Goal: Submit feedback/report problem: Submit feedback/report problem

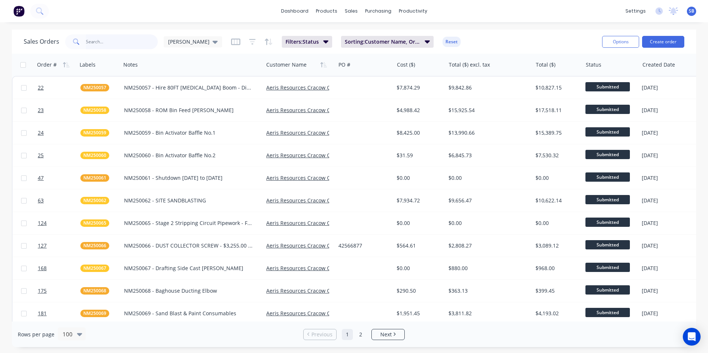
click at [90, 39] on input "text" at bounding box center [122, 41] width 72 height 15
type input "KEROD"
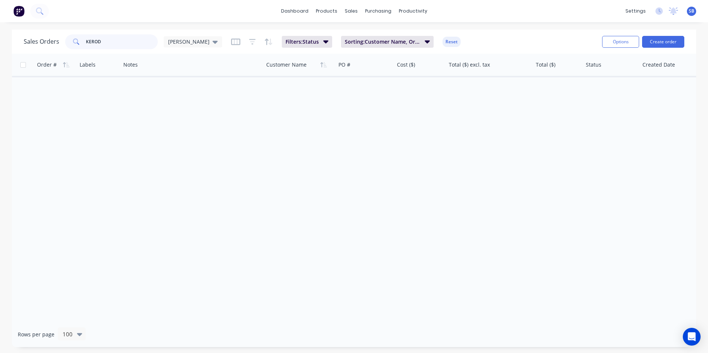
drag, startPoint x: 100, startPoint y: 40, endPoint x: 68, endPoint y: 35, distance: 32.9
click at [68, 37] on div "KEROD" at bounding box center [111, 41] width 93 height 15
click at [21, 11] on img at bounding box center [18, 11] width 11 height 11
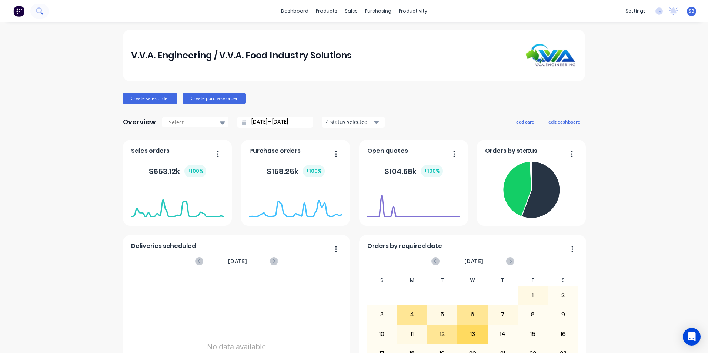
click at [35, 10] on button at bounding box center [39, 11] width 19 height 15
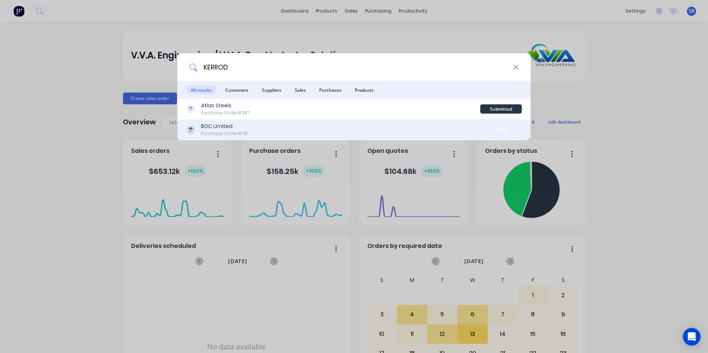
type input "KERROD"
click at [278, 129] on div "BOC Limited Purchase Order #118" at bounding box center [333, 130] width 294 height 14
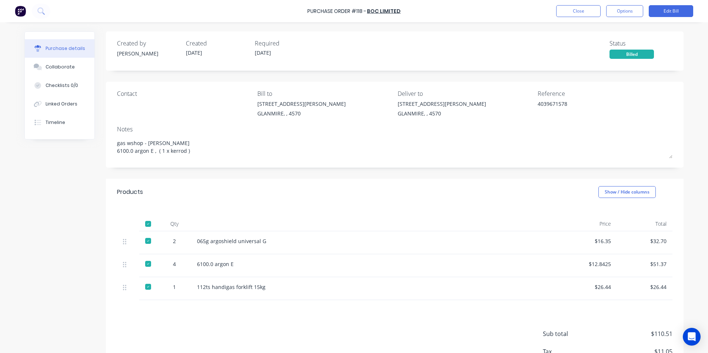
click at [589, 243] on div "$16.35" at bounding box center [589, 241] width 44 height 8
click at [581, 12] on button "Close" at bounding box center [578, 11] width 44 height 12
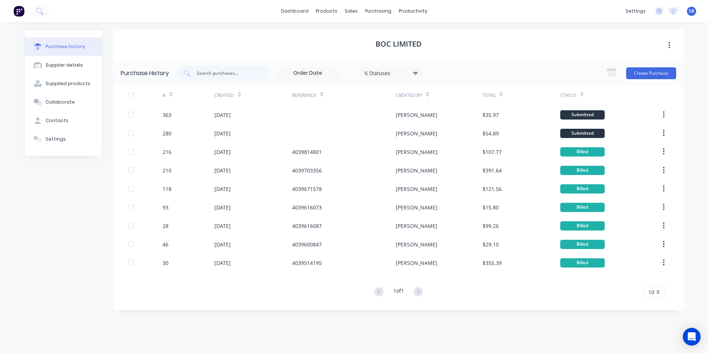
click at [20, 10] on img at bounding box center [18, 11] width 11 height 11
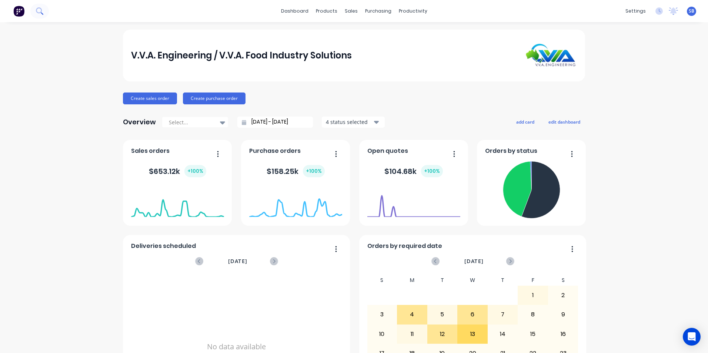
click at [41, 11] on icon at bounding box center [39, 10] width 7 height 7
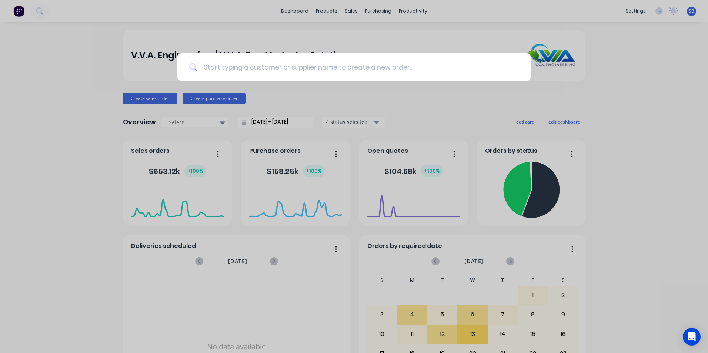
click at [224, 68] on input at bounding box center [357, 67] width 321 height 28
type input "KERROD"
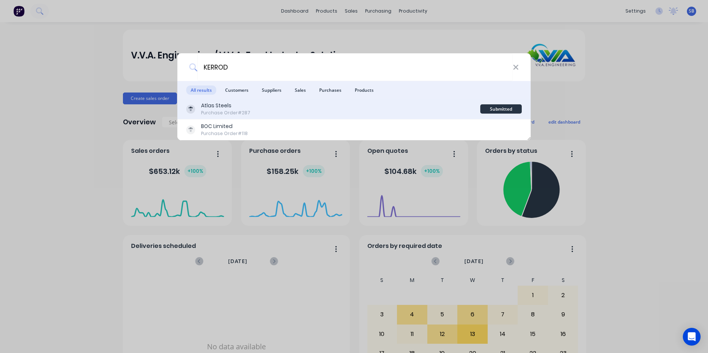
click at [395, 102] on div "Atlas Steels Purchase Order #287" at bounding box center [333, 109] width 294 height 14
type textarea "x"
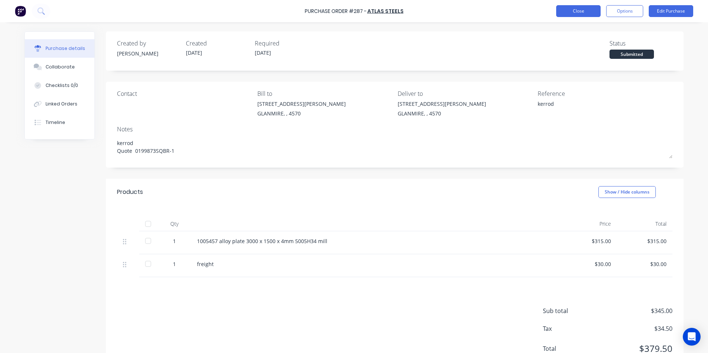
click at [569, 6] on div "Purchase Order #287 - Atlas Steels Close Options Edit Purchase" at bounding box center [354, 11] width 708 height 22
click at [569, 8] on button "Close" at bounding box center [578, 11] width 44 height 12
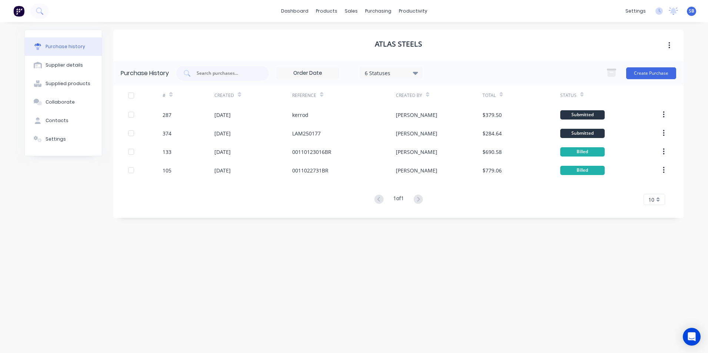
click at [130, 240] on div "Atlas Steels Purchase History 6 Statuses 6 Statuses Create Purchase # Created R…" at bounding box center [398, 184] width 570 height 309
click at [390, 32] on div "Purchase Orders" at bounding box center [401, 35] width 39 height 7
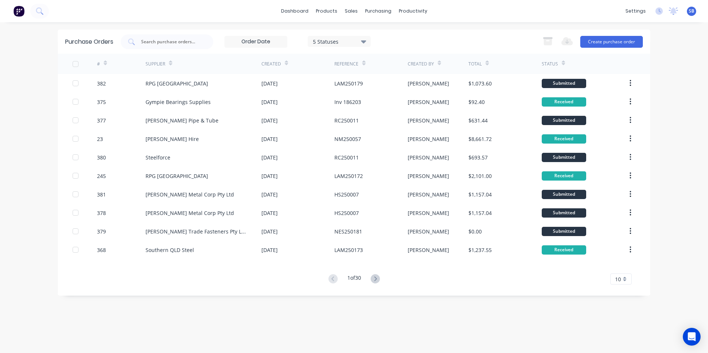
click at [251, 40] on input at bounding box center [256, 41] width 62 height 11
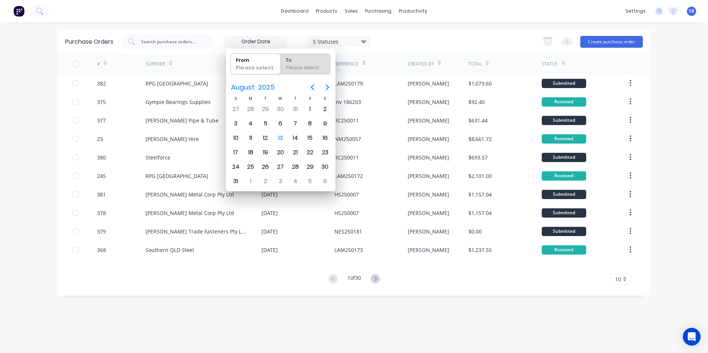
click at [256, 38] on input at bounding box center [256, 41] width 62 height 11
click at [434, 30] on div "Purchase Orders 5 Statuses 5 Statuses Export to Excel (XLSX) Create purchase or…" at bounding box center [354, 42] width 592 height 24
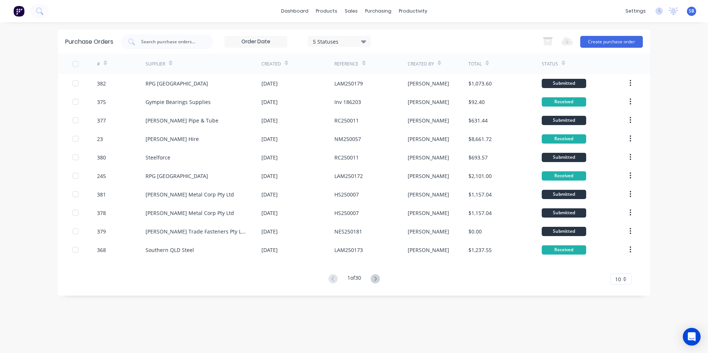
click at [331, 40] on div "5 Statuses" at bounding box center [339, 41] width 53 height 8
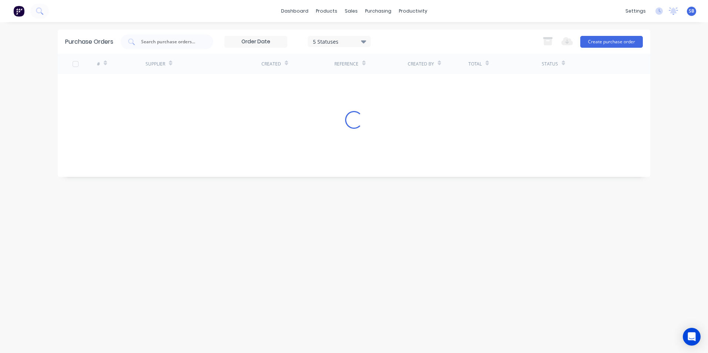
click at [254, 40] on input at bounding box center [256, 41] width 62 height 11
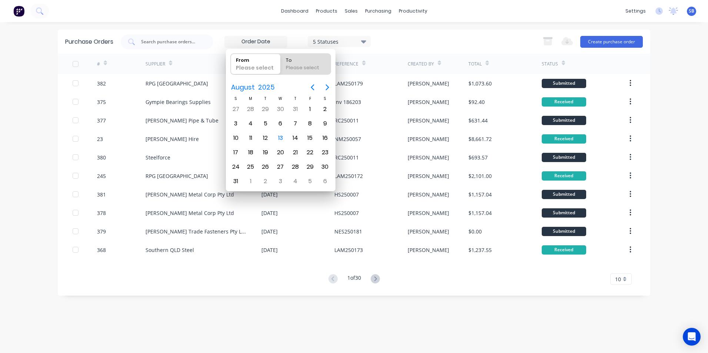
click at [253, 40] on input at bounding box center [256, 41] width 62 height 11
click at [53, 34] on div "dashboard products sales purchasing productivity dashboard products Product Cat…" at bounding box center [354, 176] width 708 height 353
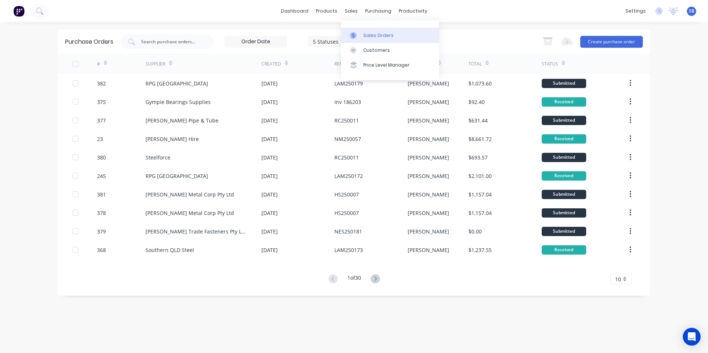
click at [359, 36] on div at bounding box center [355, 35] width 11 height 7
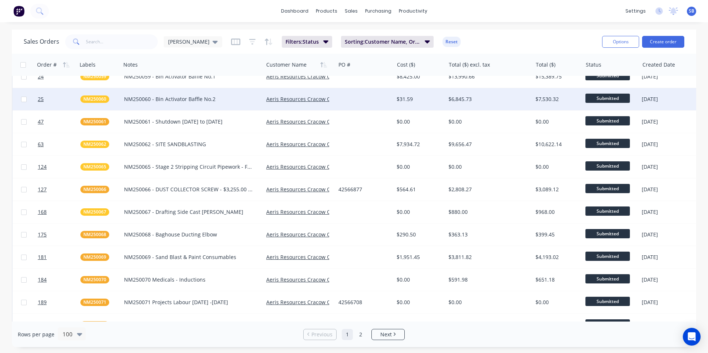
scroll to position [148, 0]
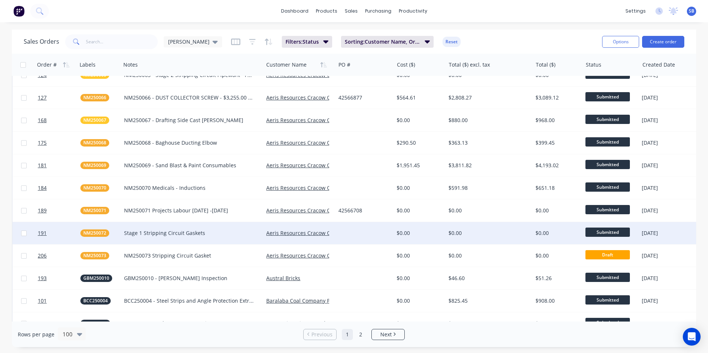
click at [23, 234] on input "checkbox" at bounding box center [24, 234] width 6 height 6
checkbox input "true"
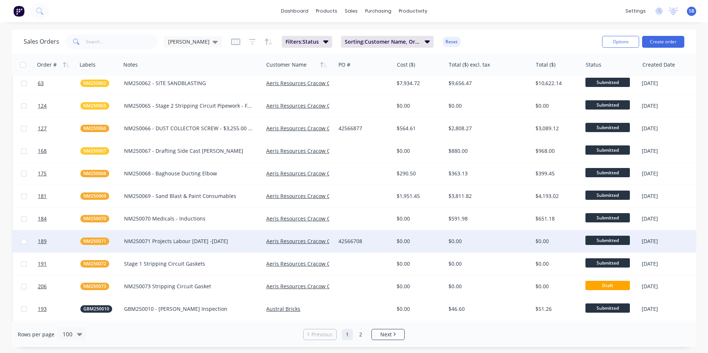
scroll to position [148, 0]
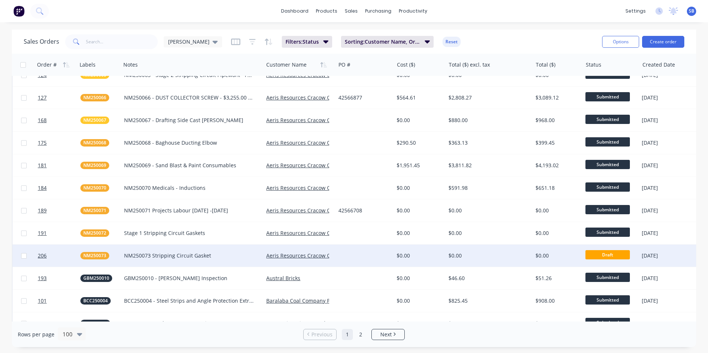
click at [479, 259] on div "$0.00" at bounding box center [486, 255] width 77 height 7
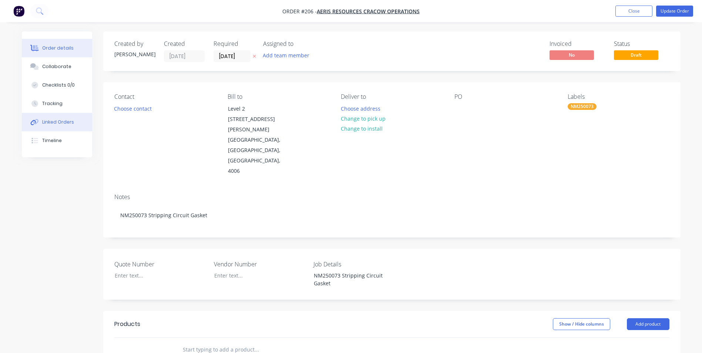
click at [64, 123] on div "Linked Orders" at bounding box center [58, 122] width 32 height 7
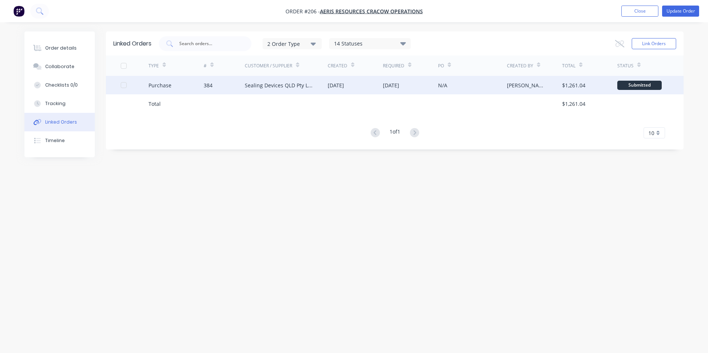
click at [125, 86] on div at bounding box center [123, 85] width 15 height 15
click at [621, 45] on icon at bounding box center [619, 43] width 9 height 7
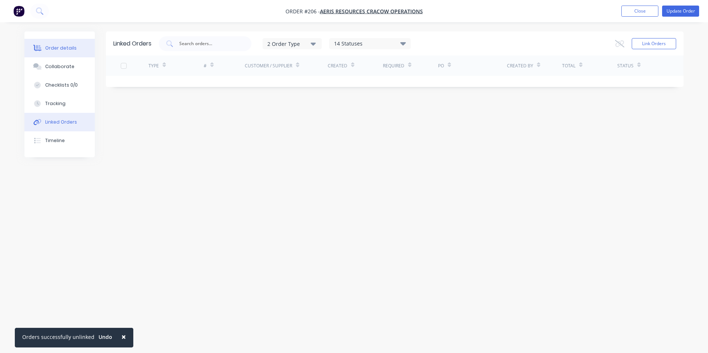
click at [46, 50] on div "Order details" at bounding box center [60, 48] width 31 height 7
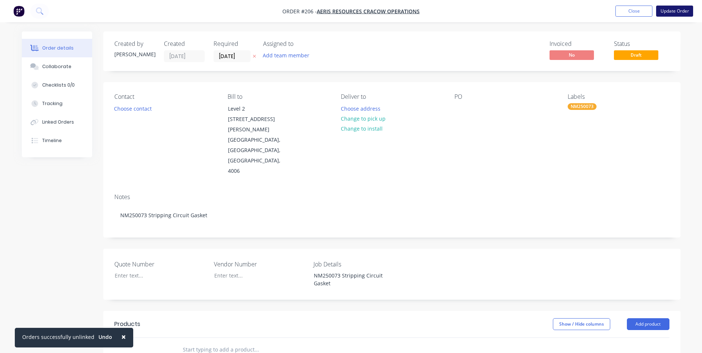
click at [671, 9] on button "Update Order" at bounding box center [674, 11] width 37 height 11
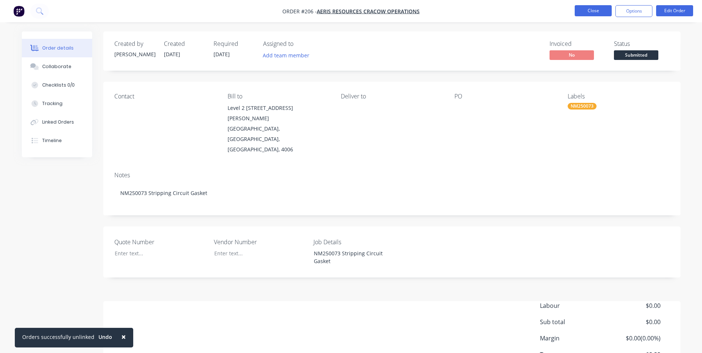
click at [609, 8] on button "Close" at bounding box center [593, 10] width 37 height 11
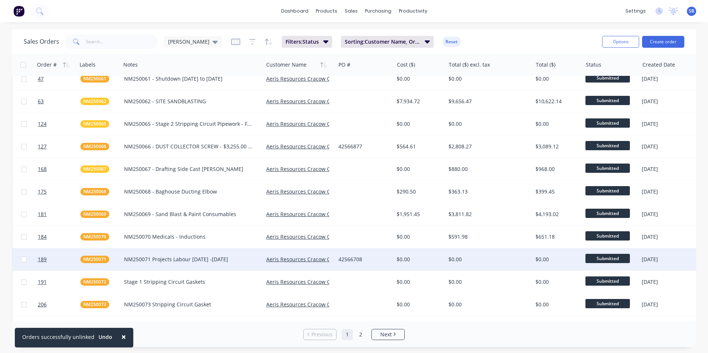
scroll to position [111, 0]
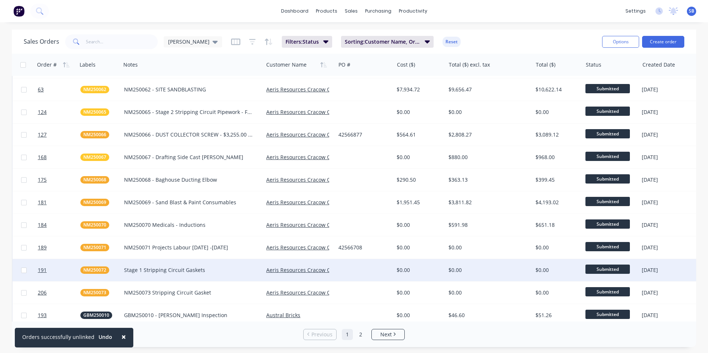
click at [218, 272] on div "Stage 1 Stripping Circuit Gaskets" at bounding box center [189, 270] width 130 height 7
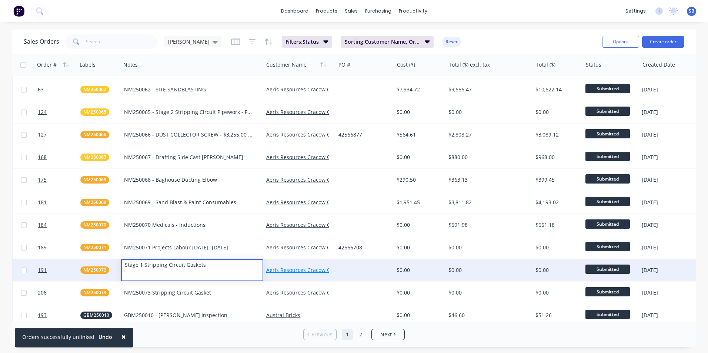
click at [305, 272] on link "Aeris Resources Cracow Operations" at bounding box center [310, 270] width 88 height 7
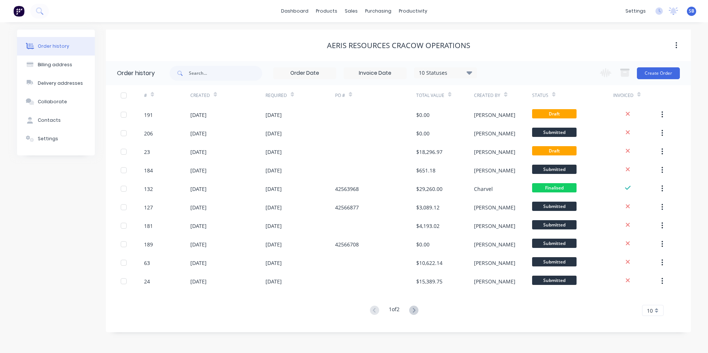
click at [6, 0] on html "dashboard products sales purchasing productivity dashboard products Product Cat…" at bounding box center [354, 176] width 708 height 353
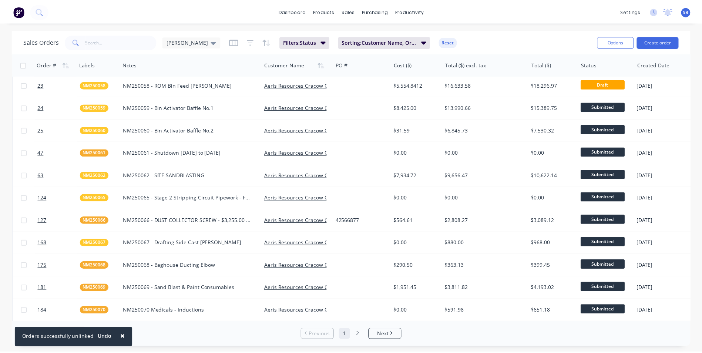
scroll to position [185, 0]
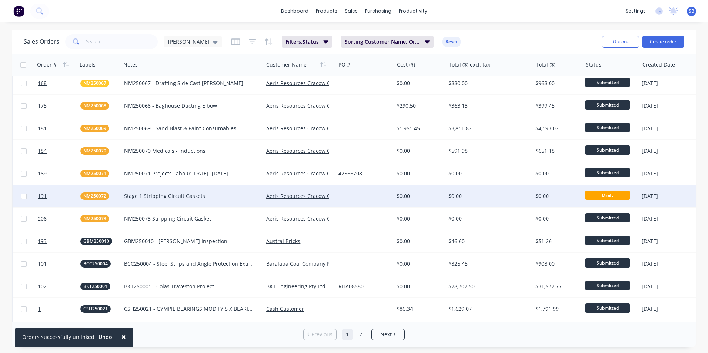
click at [416, 197] on div "$0.00" at bounding box center [418, 196] width 43 height 7
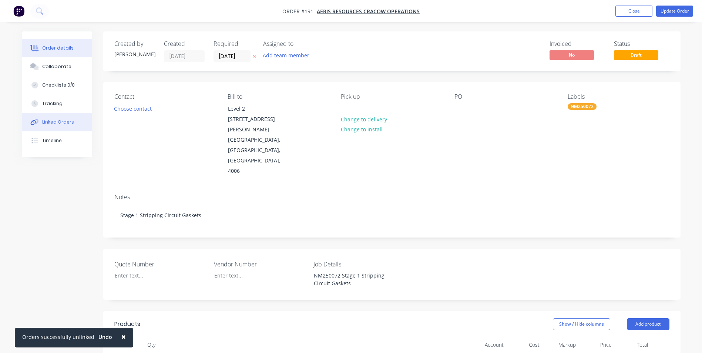
click at [72, 118] on button "Linked Orders" at bounding box center [57, 122] width 70 height 19
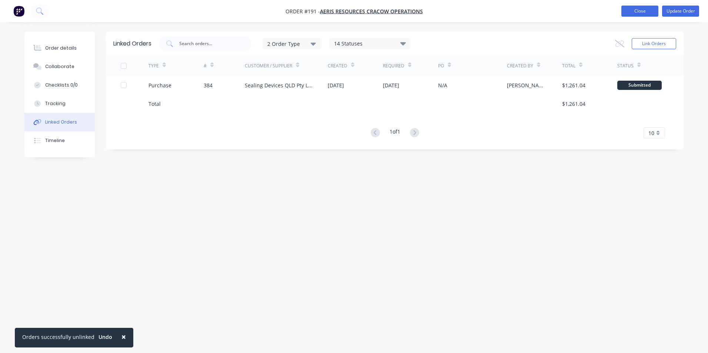
click at [637, 10] on button "Close" at bounding box center [639, 11] width 37 height 11
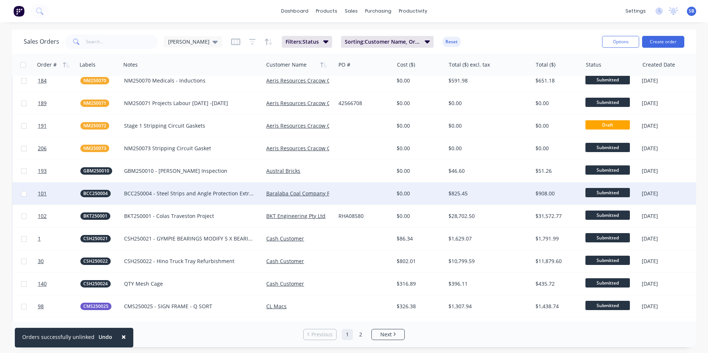
scroll to position [259, 0]
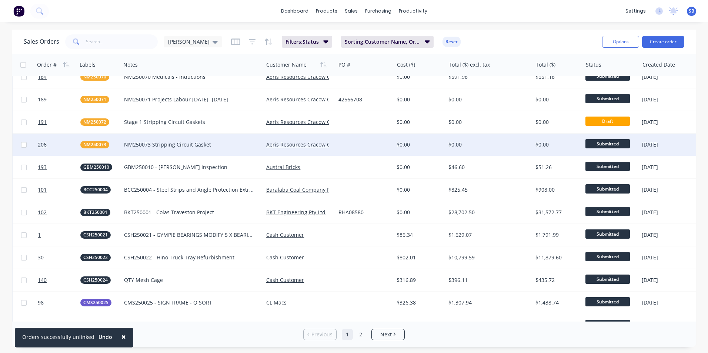
click at [23, 146] on input "checkbox" at bounding box center [24, 145] width 6 height 6
checkbox input "true"
click at [621, 37] on button "Options" at bounding box center [620, 42] width 37 height 12
click at [600, 70] on div "Archive" at bounding box center [598, 75] width 68 height 11
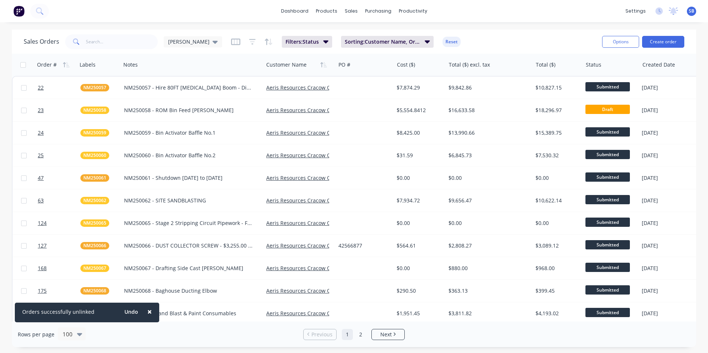
scroll to position [0, 0]
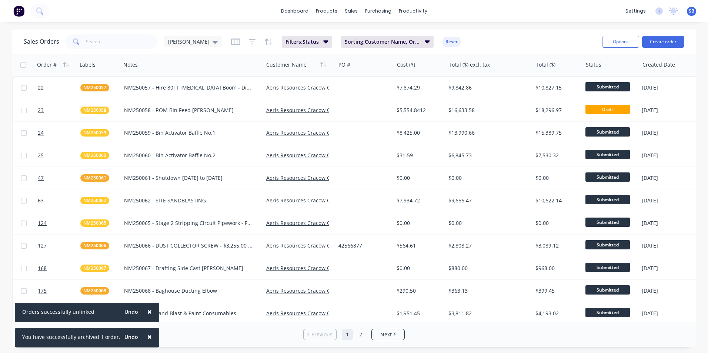
click at [148, 311] on button "×" at bounding box center [149, 312] width 19 height 18
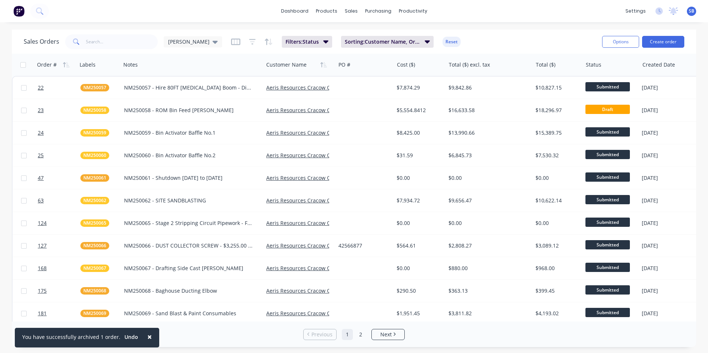
click at [147, 339] on span "×" at bounding box center [149, 337] width 4 height 10
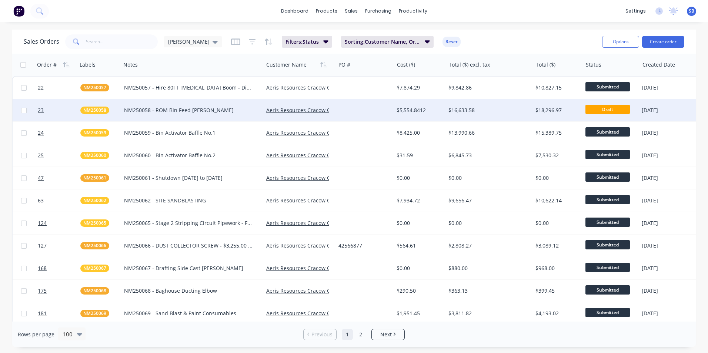
click at [553, 121] on div "$18,296.97" at bounding box center [557, 110] width 50 height 22
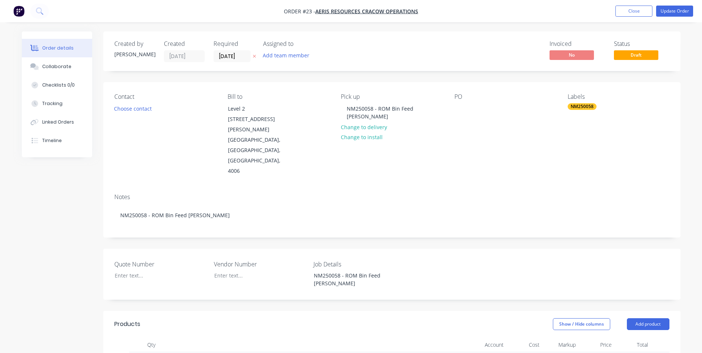
click at [674, 5] on nav "Order #23 - Aeris Resources Cracow Operations Add product Close Update Order" at bounding box center [351, 11] width 702 height 22
click at [672, 14] on button "Update Order" at bounding box center [674, 11] width 37 height 11
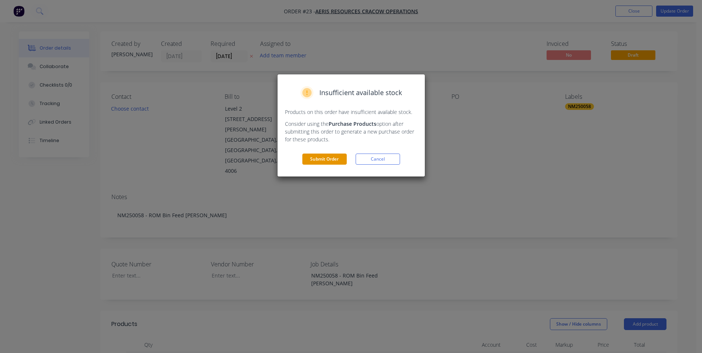
click at [318, 164] on button "Submit Order" at bounding box center [325, 159] width 44 height 11
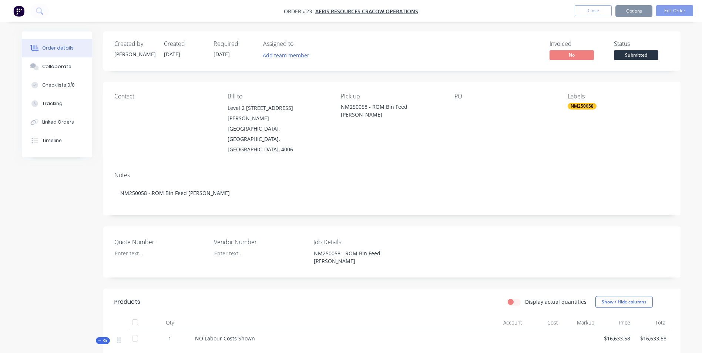
click at [656, 52] on span "Submitted" at bounding box center [636, 54] width 44 height 9
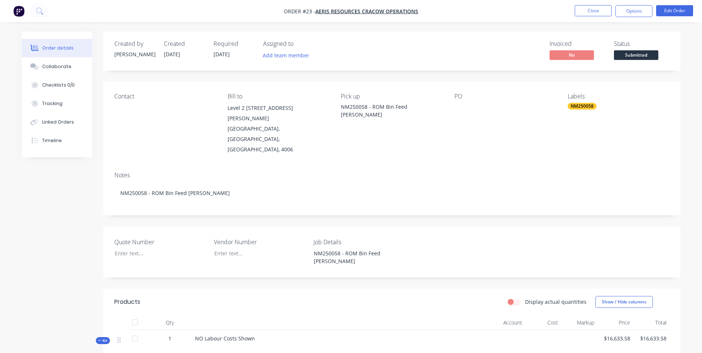
click at [590, 12] on button "Close" at bounding box center [593, 10] width 37 height 11
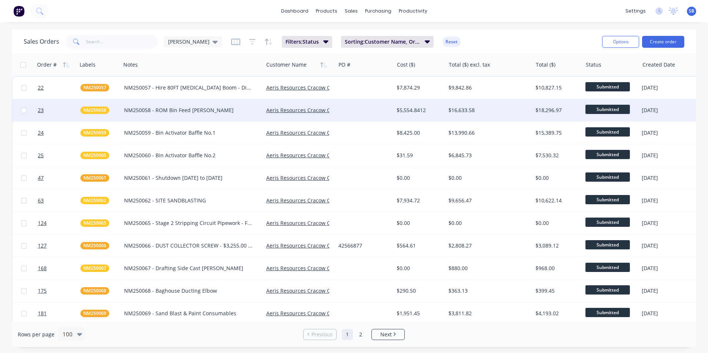
click at [474, 115] on div "$16,633.58" at bounding box center [488, 110] width 87 height 22
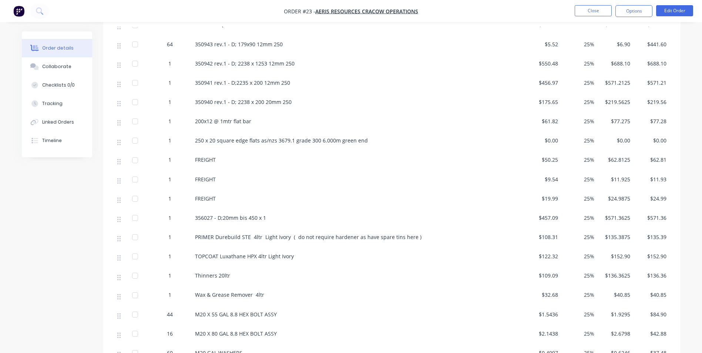
scroll to position [394, 0]
click at [607, 14] on button "Close" at bounding box center [593, 10] width 37 height 11
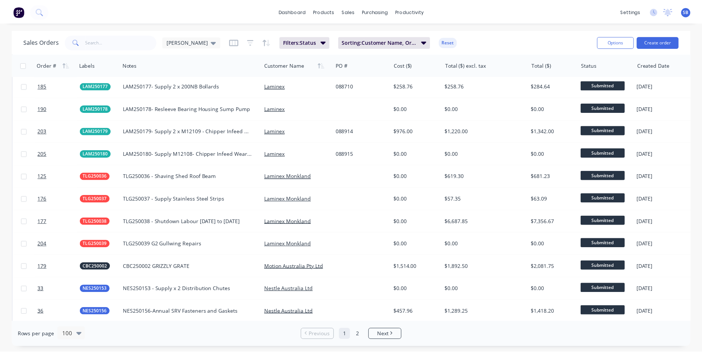
scroll to position [1222, 0]
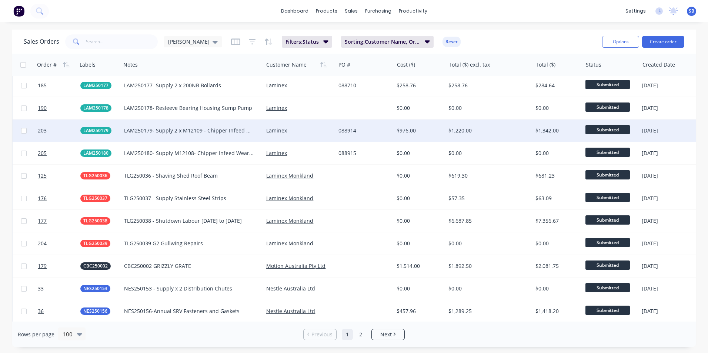
click at [459, 123] on div "$1,220.00" at bounding box center [488, 131] width 87 height 22
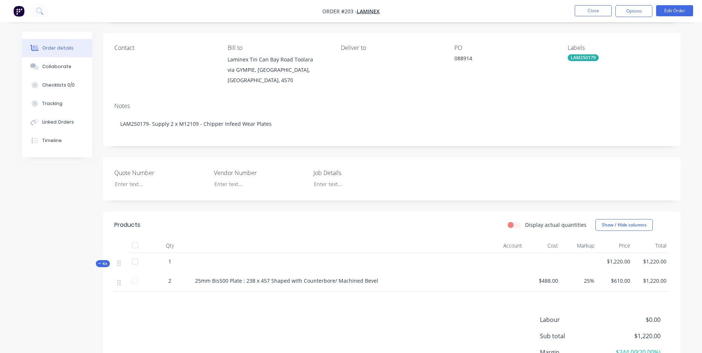
scroll to position [111, 0]
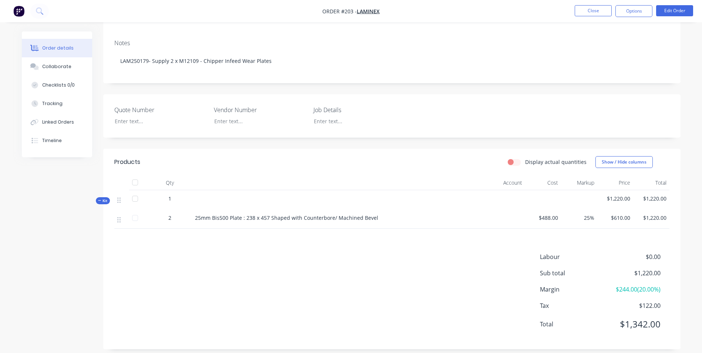
click at [459, 123] on div "Quote Number Vendor Number Job Details" at bounding box center [392, 115] width 578 height 43
click at [678, 9] on button "Edit Order" at bounding box center [674, 10] width 37 height 11
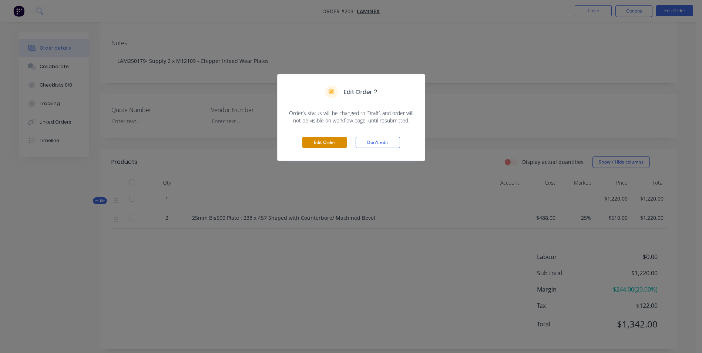
click at [320, 140] on button "Edit Order" at bounding box center [325, 142] width 44 height 11
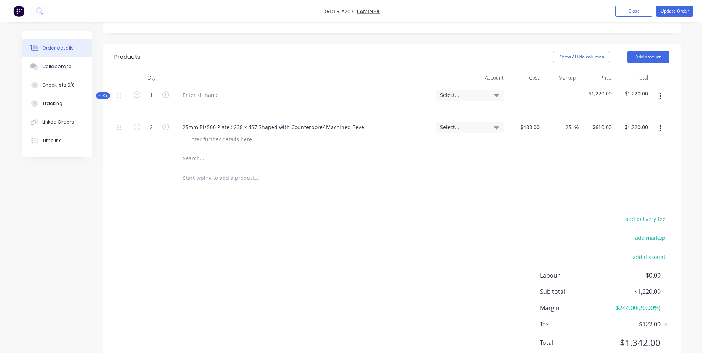
scroll to position [254, 0]
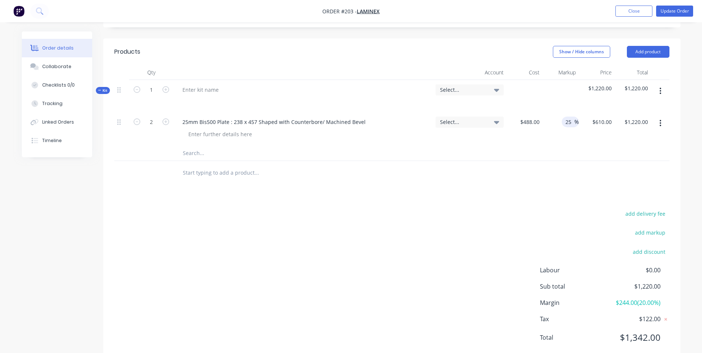
click at [569, 117] on input "25" at bounding box center [570, 122] width 10 height 11
click at [564, 117] on div "25 25 %" at bounding box center [570, 122] width 17 height 11
drag, startPoint x: 571, startPoint y: 100, endPoint x: 566, endPoint y: 100, distance: 5.6
click at [566, 117] on input "25" at bounding box center [570, 122] width 10 height 11
type input "0"
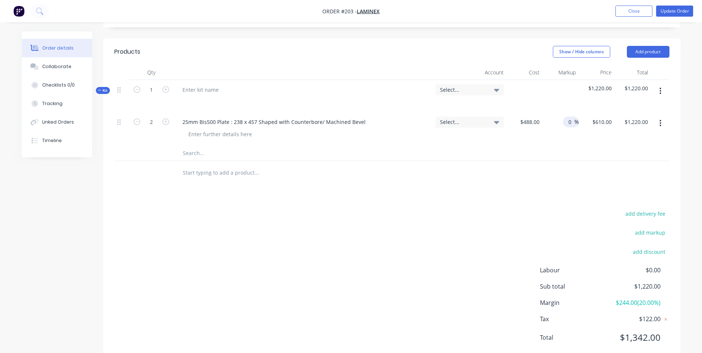
type input "$488.00"
type input "$976.00"
click at [562, 120] on div "0 %" at bounding box center [561, 129] width 36 height 34
click at [568, 117] on input at bounding box center [570, 122] width 9 height 11
type input "20"
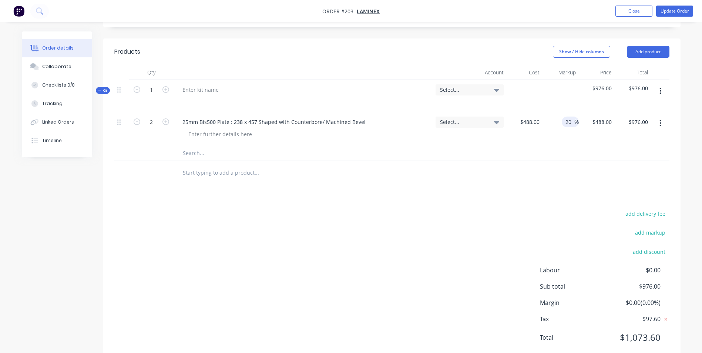
type input "$585.60"
type input "$1,171.20"
click at [558, 146] on div at bounding box center [391, 153] width 555 height 15
click at [564, 117] on div "20 20 %" at bounding box center [570, 122] width 17 height 11
click at [568, 117] on input "20" at bounding box center [570, 122] width 10 height 11
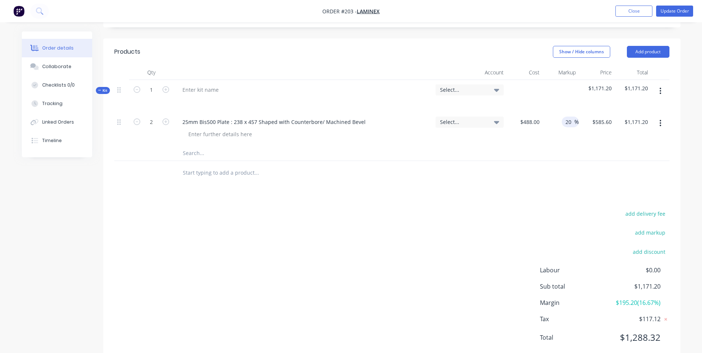
drag, startPoint x: 566, startPoint y: 102, endPoint x: 615, endPoint y: 104, distance: 49.3
click at [611, 112] on div "2 25mm Bis500 Plate : 238 x 457 Shaped with Counterbore/ Machined Bevel Select.…" at bounding box center [391, 129] width 555 height 34
type input "25"
type input "$610.00"
type input "$1,220.00"
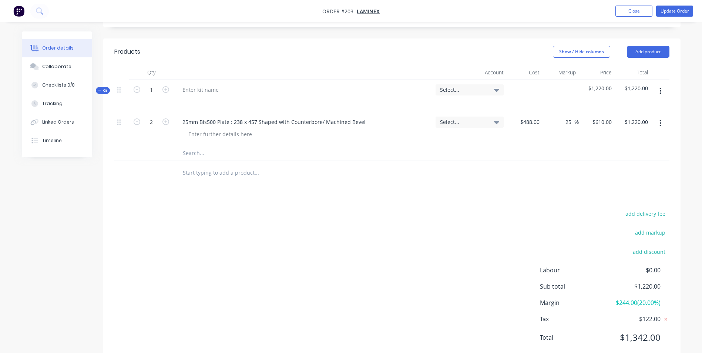
click at [589, 167] on div "Products Show / Hide columns Add product Qty Account Cost Markup Price Total Ki…" at bounding box center [392, 201] width 578 height 324
click at [650, 228] on button "add markup" at bounding box center [651, 233] width 38 height 10
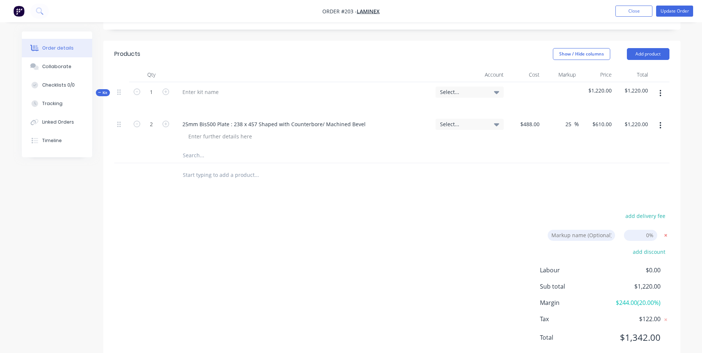
drag, startPoint x: 646, startPoint y: 215, endPoint x: 668, endPoint y: 215, distance: 21.5
click at [668, 230] on form "Markup name (Optional) 0%" at bounding box center [606, 235] width 128 height 11
type input "25"
click at [610, 247] on div "add discount" at bounding box center [623, 256] width 93 height 19
click at [569, 182] on div "Products Show / Hide columns Add product Qty Account Cost Markup Price Total Ki…" at bounding box center [392, 202] width 578 height 322
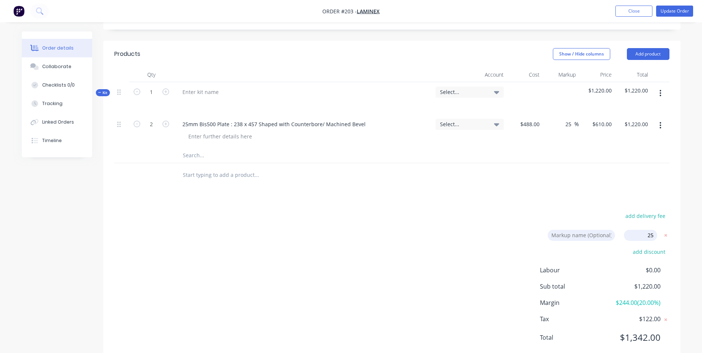
drag, startPoint x: 644, startPoint y: 215, endPoint x: 688, endPoint y: 217, distance: 44.1
click at [688, 217] on div "Order details Collaborate Checklists 0/0 Tracking Linked Orders Timeline Order …" at bounding box center [351, 61] width 702 height 626
click at [667, 234] on icon at bounding box center [666, 235] width 3 height 3
drag, startPoint x: 565, startPoint y: 103, endPoint x: 591, endPoint y: 99, distance: 25.6
click at [591, 114] on div "2 25mm Bis500 Plate : 238 x 457 Shaped with Counterbore/ Machined Bevel Select.…" at bounding box center [391, 131] width 555 height 34
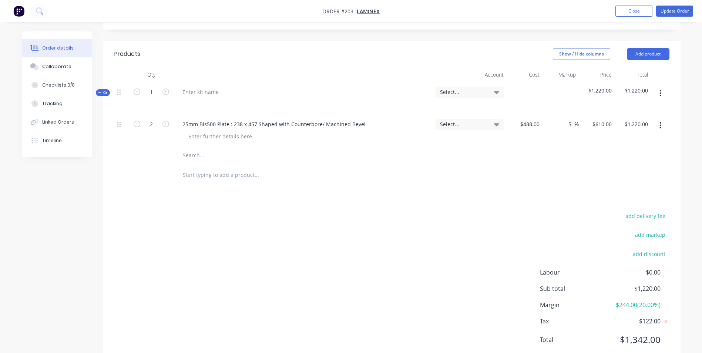
type input "5"
type input "$512.40"
type input "$1,024.80"
click at [565, 148] on div at bounding box center [391, 155] width 555 height 15
drag, startPoint x: 568, startPoint y: 103, endPoint x: 598, endPoint y: 103, distance: 29.3
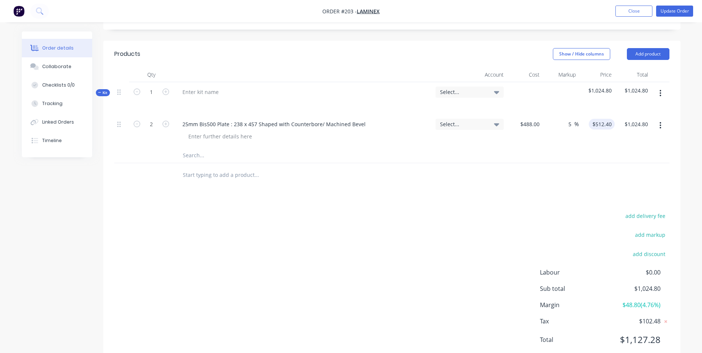
click at [598, 114] on div "2 25mm Bis500 Plate : 238 x 457 Shaped with Counterbore/ Machined Bevel Select.…" at bounding box center [391, 131] width 555 height 34
type input "1"
type input "$492.88"
type input "$985.76"
click at [573, 163] on div at bounding box center [391, 175] width 555 height 24
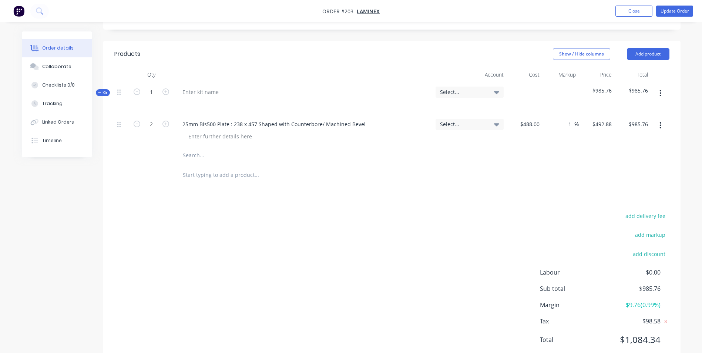
drag, startPoint x: 567, startPoint y: 103, endPoint x: 584, endPoint y: 104, distance: 17.4
click at [584, 114] on div "2 25mm Bis500 Plate : 238 x 457 Shaped with Counterbore/ Machined Bevel Select.…" at bounding box center [391, 131] width 555 height 34
type input "0"
type input "$488.00"
type input "$976.00"
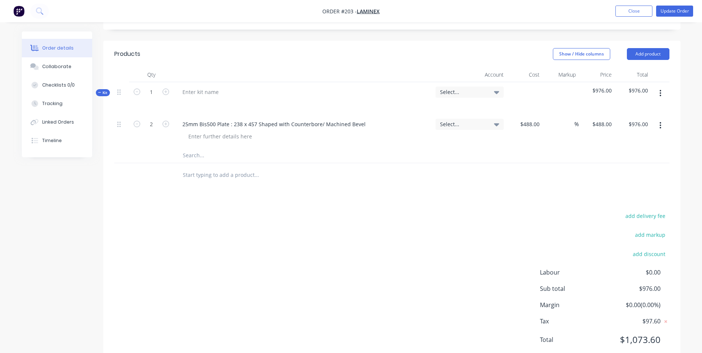
click at [568, 148] on div at bounding box center [391, 155] width 555 height 15
click at [642, 230] on button "add markup" at bounding box center [651, 235] width 38 height 10
click at [642, 230] on input at bounding box center [640, 235] width 33 height 11
type input "25"
click at [646, 266] on span "$0.00" at bounding box center [633, 270] width 55 height 9
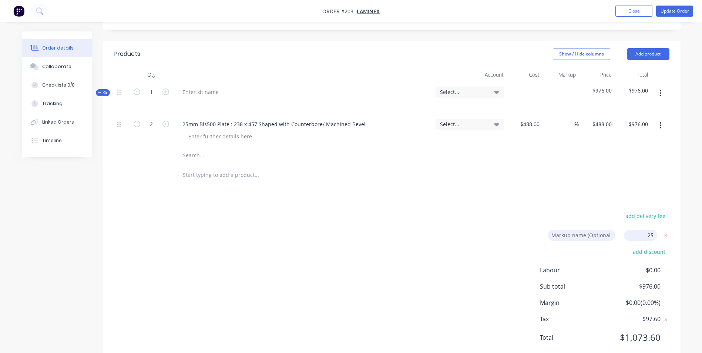
click at [605, 247] on div "add discount" at bounding box center [623, 256] width 93 height 19
click at [559, 230] on input at bounding box center [581, 235] width 67 height 11
type input "6+55"
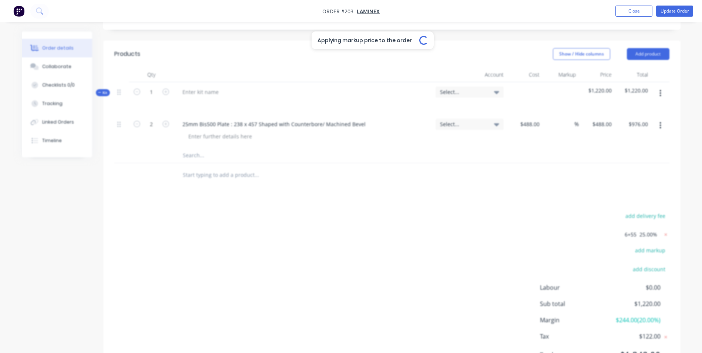
type input "25"
type input "$610.00"
type input "$1,220.00"
click at [594, 248] on div "Applying markup price to the order Loading... Order details Collaborate Checkli…" at bounding box center [351, 85] width 674 height 612
click at [664, 231] on icon at bounding box center [665, 234] width 7 height 7
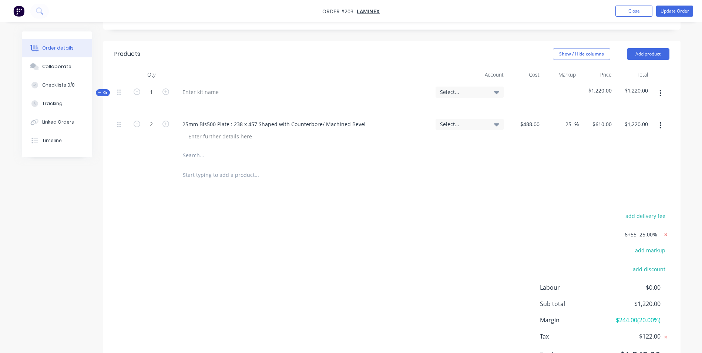
type input "$488.00"
type input "$976.00"
click at [568, 119] on input at bounding box center [570, 124] width 9 height 11
type input "25"
type input "$610.00"
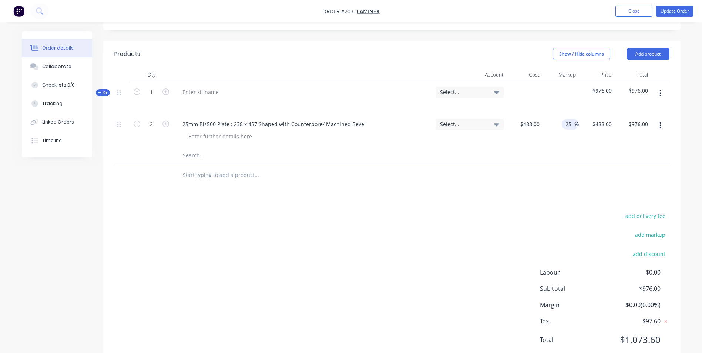
type input "$1,220.00"
click at [555, 163] on div at bounding box center [391, 175] width 555 height 24
click at [380, 168] on div at bounding box center [288, 175] width 222 height 15
click at [645, 11] on button "Close" at bounding box center [634, 11] width 37 height 11
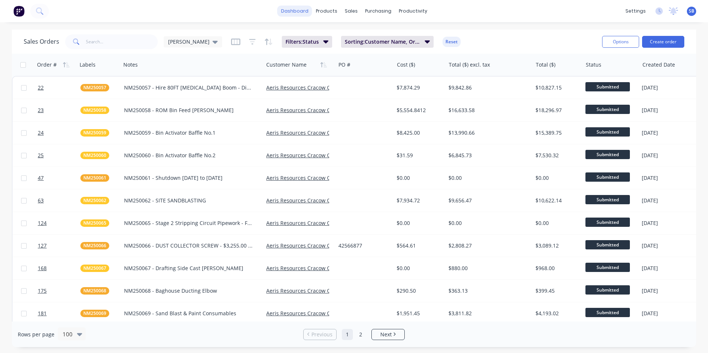
click at [292, 11] on link "dashboard" at bounding box center [294, 11] width 35 height 11
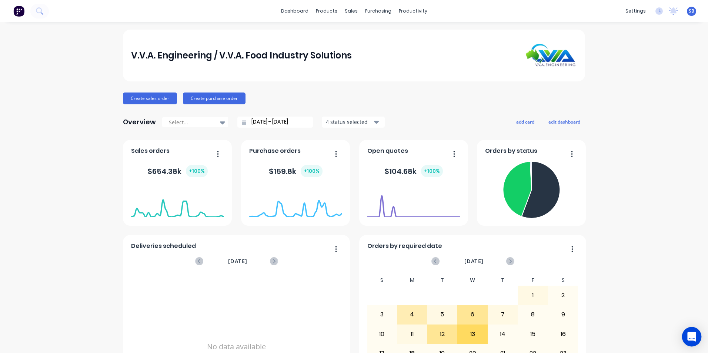
click at [683, 334] on body "dashboard products sales purchasing productivity dashboard products Product Cat…" at bounding box center [354, 176] width 708 height 353
click at [689, 331] on div "Open Intercom Messenger" at bounding box center [692, 337] width 20 height 20
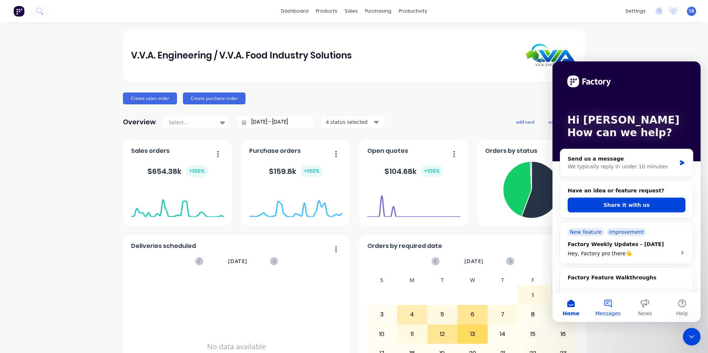
click at [614, 309] on button "Messages" at bounding box center [607, 308] width 37 height 30
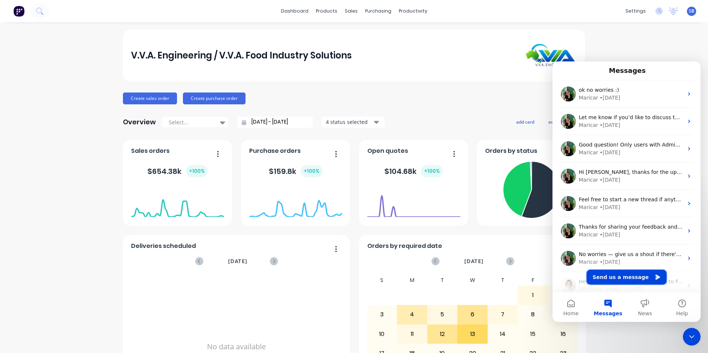
click at [615, 281] on button "Send us a message" at bounding box center [626, 277] width 80 height 15
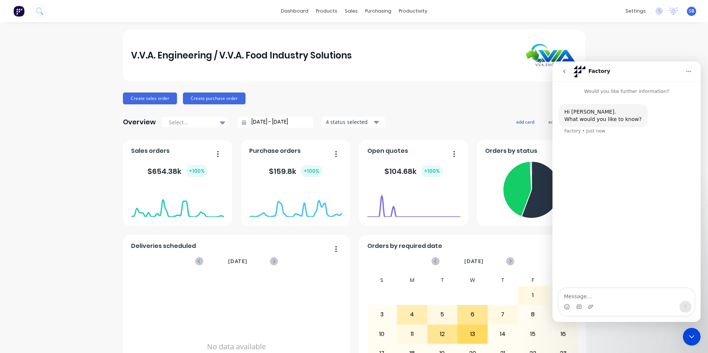
click at [609, 291] on textarea "Message…" at bounding box center [627, 294] width 136 height 13
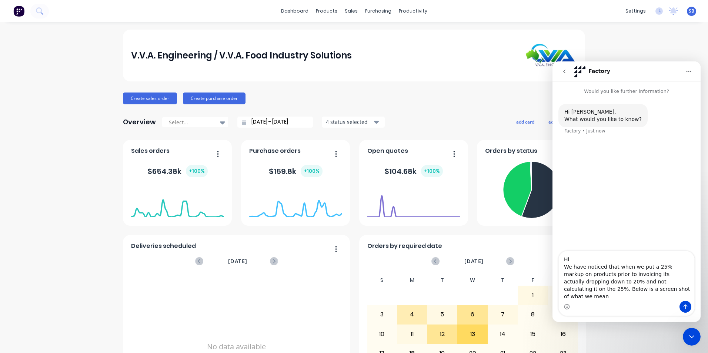
type textarea "Hi We have noticed that when we put a 25% markup on products prior to invoicing…"
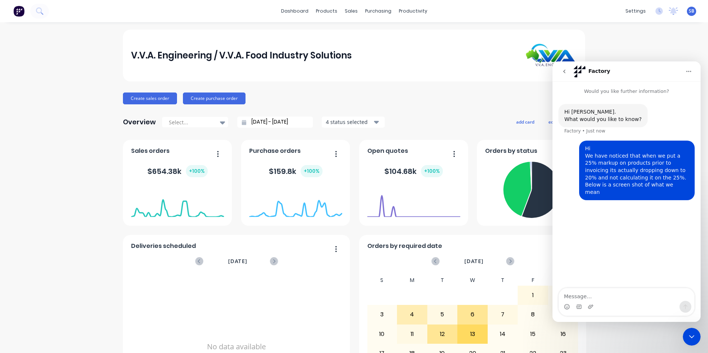
click at [620, 231] on main "Factory Would you like further information? Hi Shannon. What would you like to …" at bounding box center [626, 191] width 148 height 261
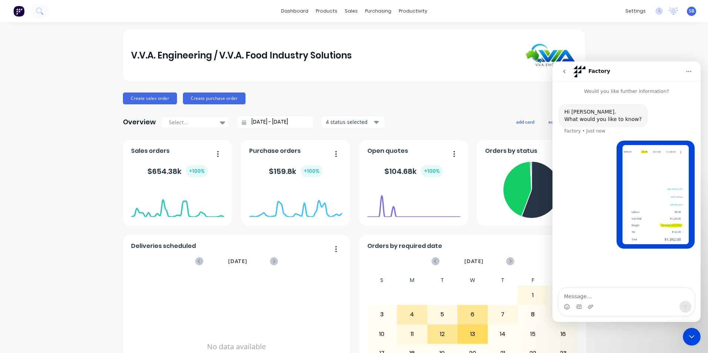
click at [640, 295] on textarea "Message…" at bounding box center [627, 294] width 136 height 13
type textarea "c"
click at [645, 164] on img "Shannon says…" at bounding box center [655, 194] width 66 height 99
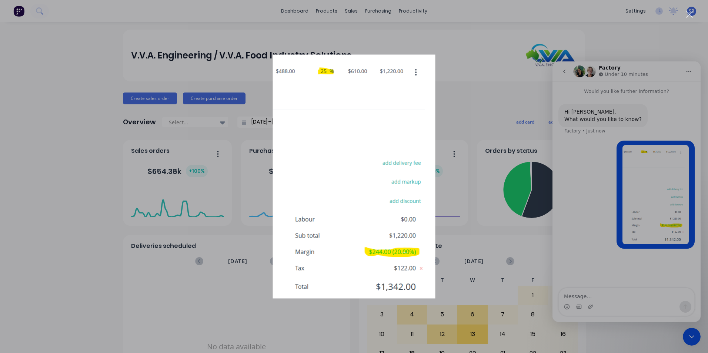
click at [507, 16] on div "Intercom messenger" at bounding box center [354, 176] width 708 height 353
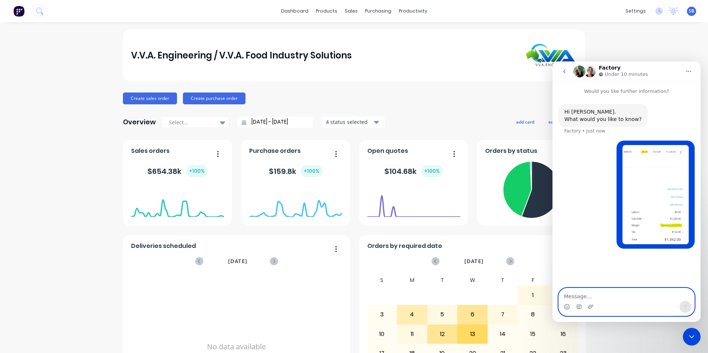
click at [623, 297] on textarea "Message…" at bounding box center [627, 294] width 136 height 13
click at [596, 188] on div "Shannon • Just now" at bounding box center [626, 199] width 136 height 117
click at [578, 106] on div "Hi Shannon. What would you like to know? Factory • Just now" at bounding box center [602, 115] width 89 height 23
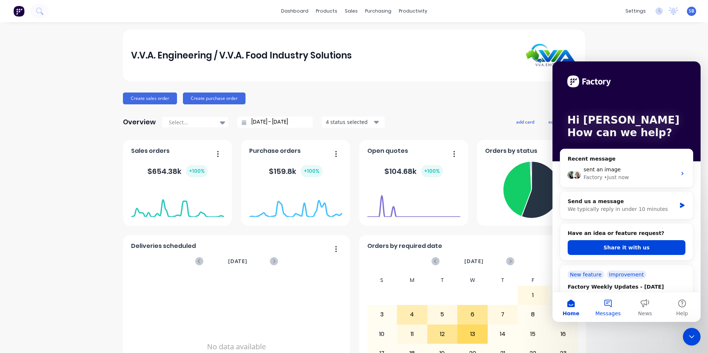
click at [609, 313] on span "Messages" at bounding box center [608, 313] width 26 height 5
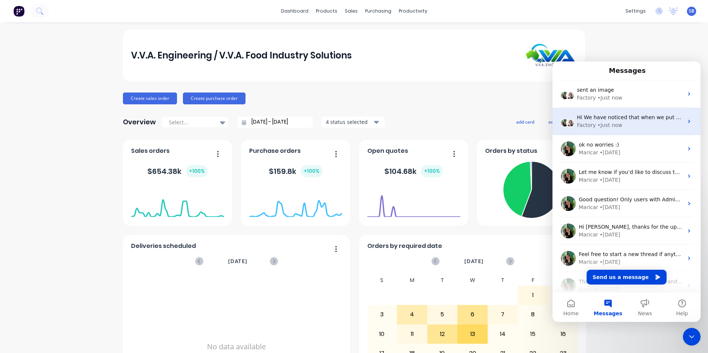
click at [597, 122] on div "• Just now" at bounding box center [609, 125] width 25 height 8
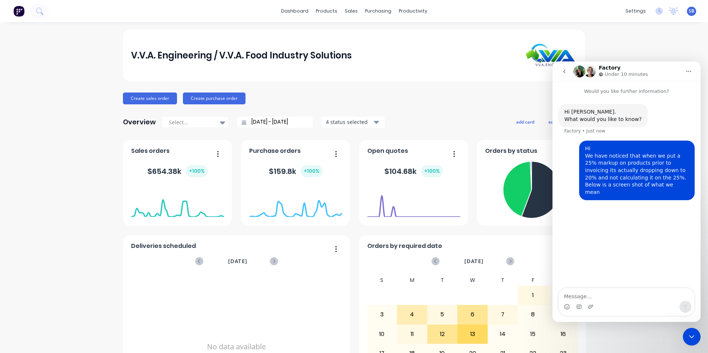
click at [632, 231] on div "Hi Shannon. What would you like to know? Factory • Just now Hi We have noticed …" at bounding box center [626, 192] width 148 height 194
click at [577, 295] on textarea "Message…" at bounding box center [627, 294] width 136 height 13
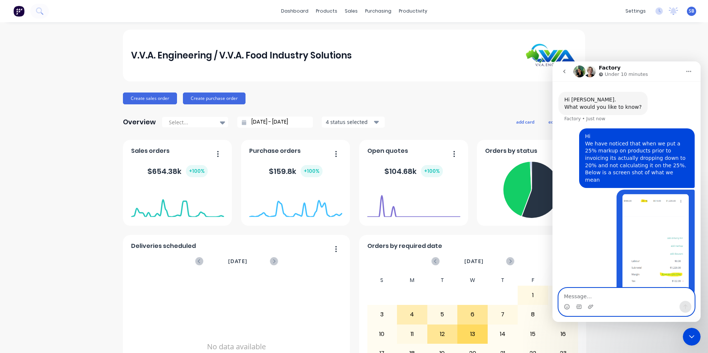
scroll to position [22, 0]
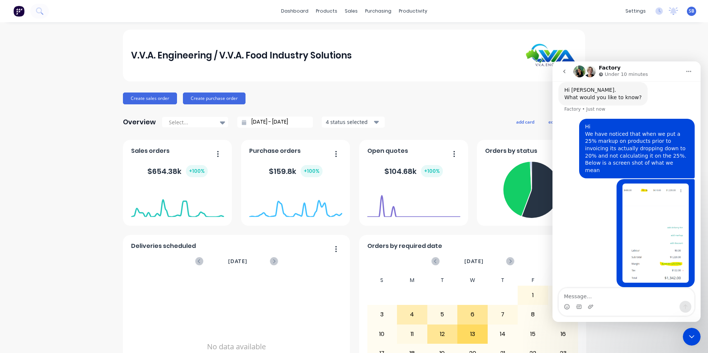
click at [605, 215] on div "• Just now" at bounding box center [626, 237] width 136 height 117
click at [646, 25] on div "dashboard products sales purchasing productivity dashboard products Product Cat…" at bounding box center [354, 176] width 708 height 353
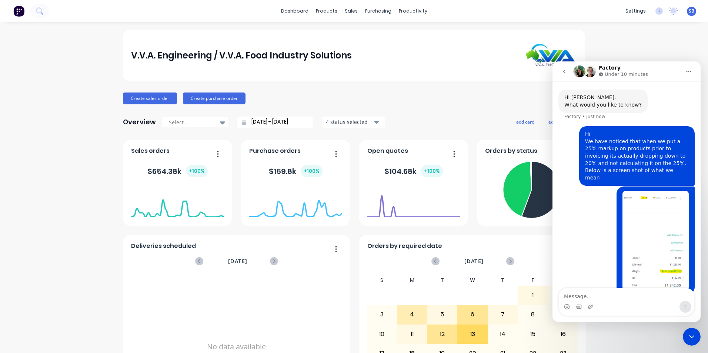
scroll to position [22, 0]
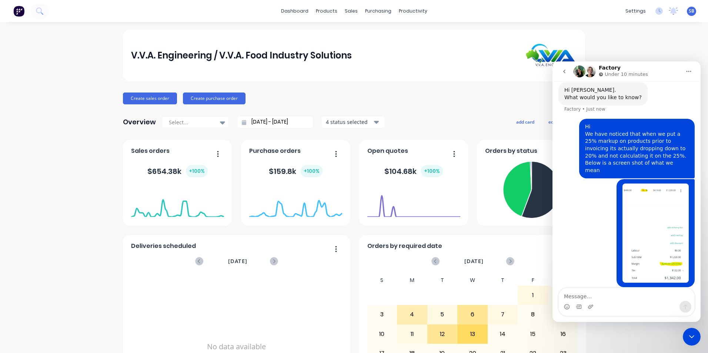
click at [80, 71] on div "V.V.A. Engineering / V.V.A. Food Industry Solutions Create sales order Create p…" at bounding box center [354, 223] width 708 height 387
click at [350, 9] on div "sales" at bounding box center [351, 11] width 20 height 11
click at [361, 33] on div "Sales Orders" at bounding box center [376, 35] width 30 height 7
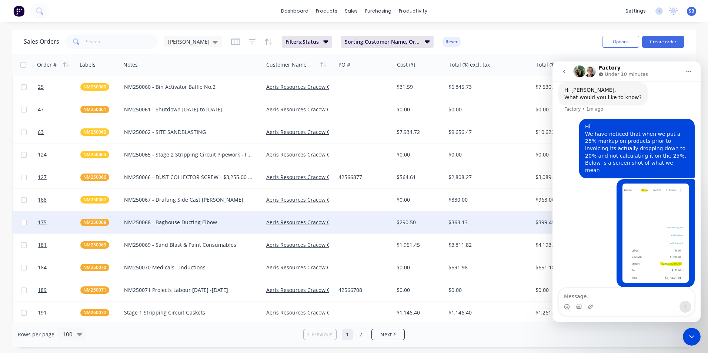
scroll to position [148, 0]
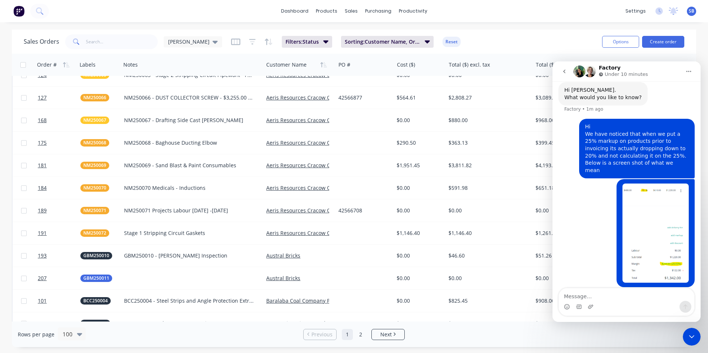
click at [693, 340] on icon "Close Intercom Messenger" at bounding box center [691, 336] width 9 height 9
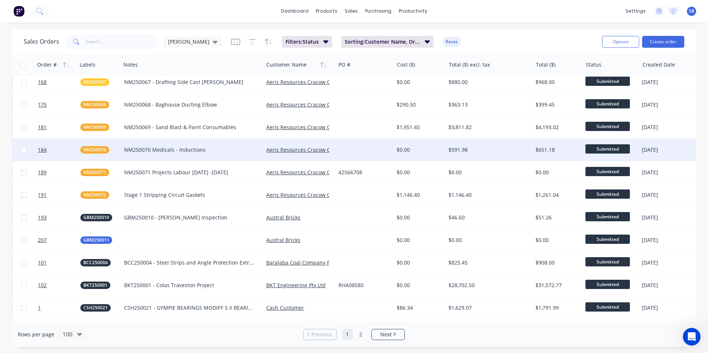
scroll to position [296, 0]
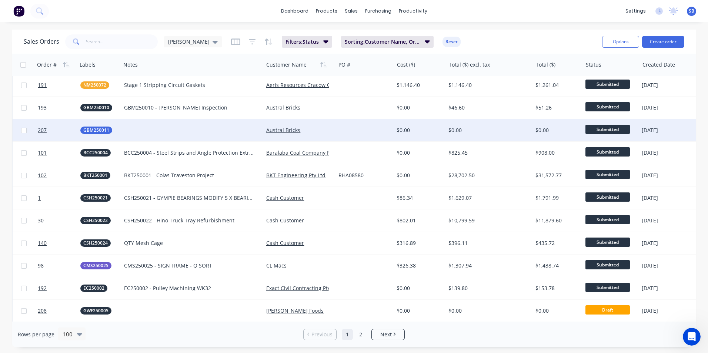
click at [369, 129] on div at bounding box center [364, 130] width 58 height 22
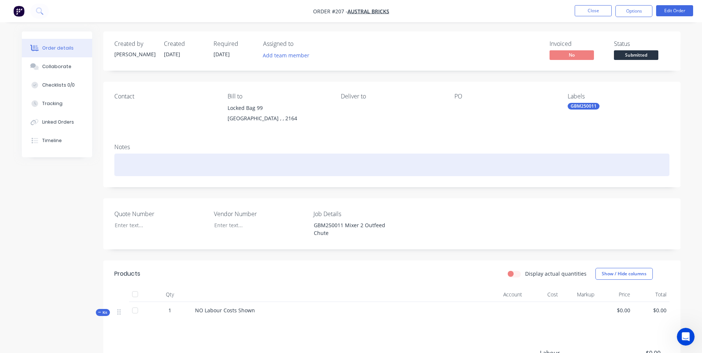
click at [144, 164] on div at bounding box center [391, 165] width 555 height 23
paste div
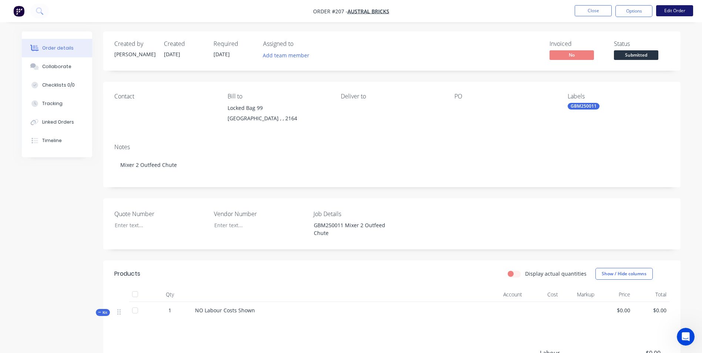
click at [677, 14] on button "Edit Order" at bounding box center [674, 10] width 37 height 11
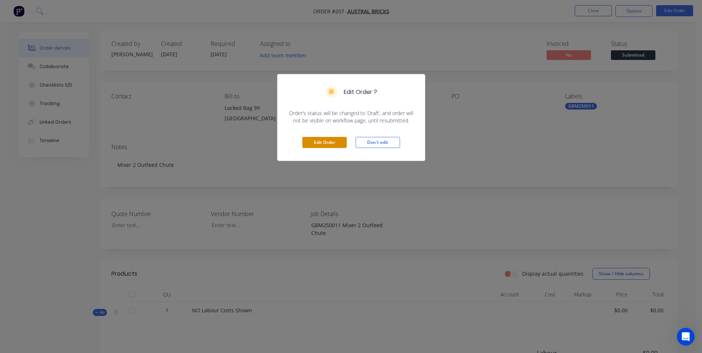
click at [311, 138] on button "Edit Order" at bounding box center [325, 142] width 44 height 11
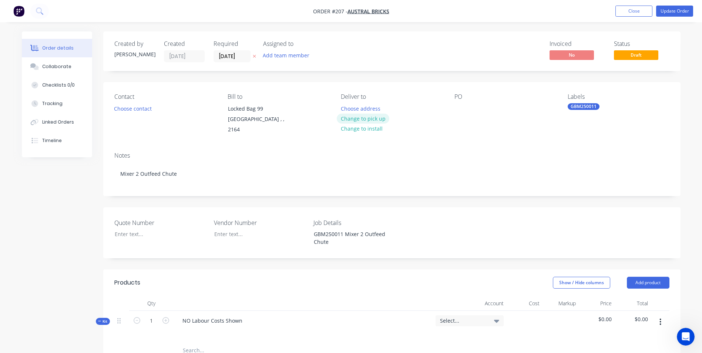
click at [364, 118] on button "Change to pick up" at bounding box center [363, 119] width 53 height 10
click at [352, 107] on div at bounding box center [347, 108] width 12 height 11
drag, startPoint x: 310, startPoint y: 225, endPoint x: 344, endPoint y: 222, distance: 33.5
click at [344, 229] on div "GBM250011 Mixer 2 Outfeed Chute" at bounding box center [354, 238] width 93 height 19
copy div "GBM250011"
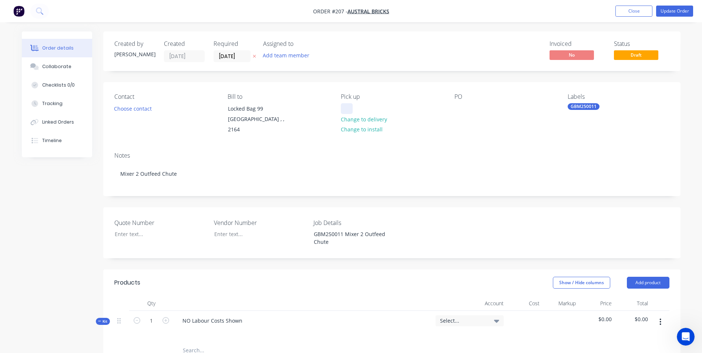
click at [347, 107] on div at bounding box center [347, 108] width 12 height 11
paste div
click at [665, 13] on button "Update Order" at bounding box center [674, 11] width 37 height 11
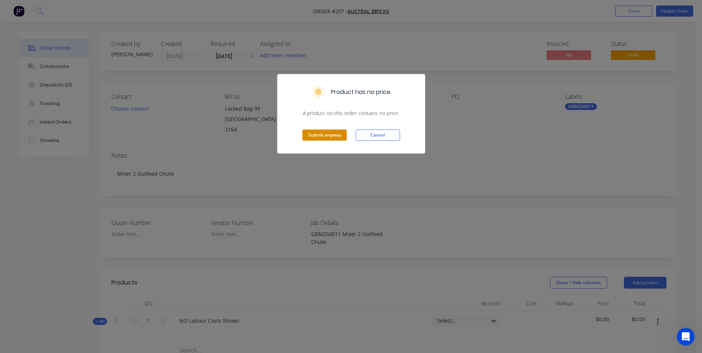
click at [328, 135] on button "Submit anyway" at bounding box center [325, 135] width 44 height 11
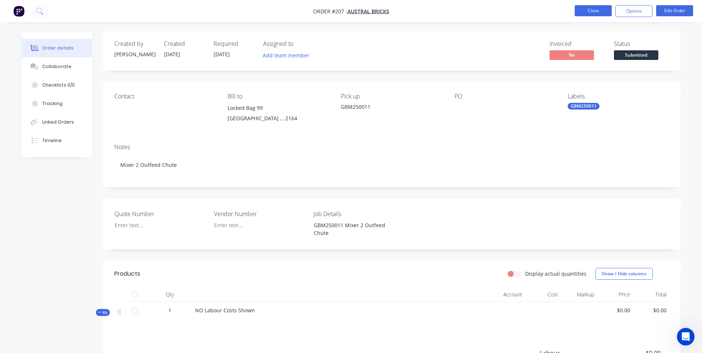
click at [578, 15] on button "Close" at bounding box center [593, 10] width 37 height 11
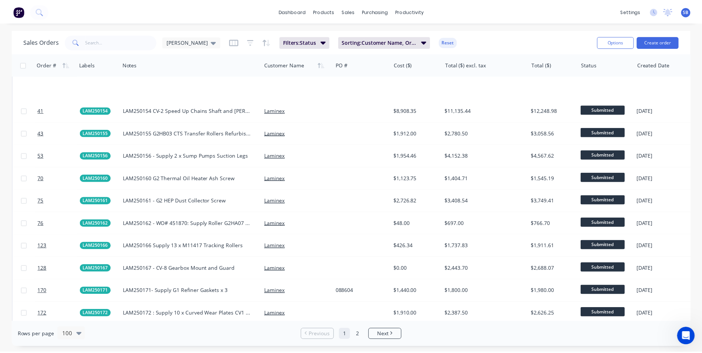
scroll to position [1222, 0]
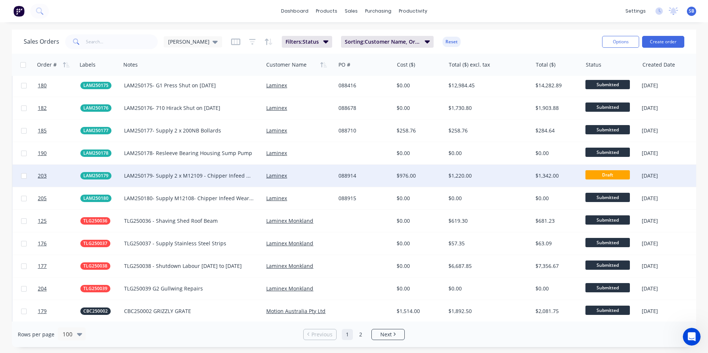
click at [440, 183] on div "$976.00" at bounding box center [420, 176] width 52 height 22
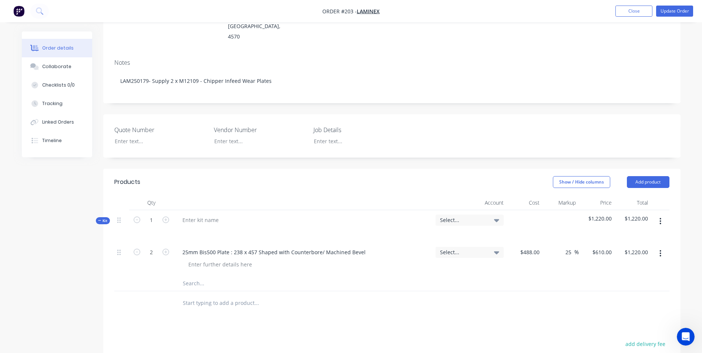
scroll to position [222, 0]
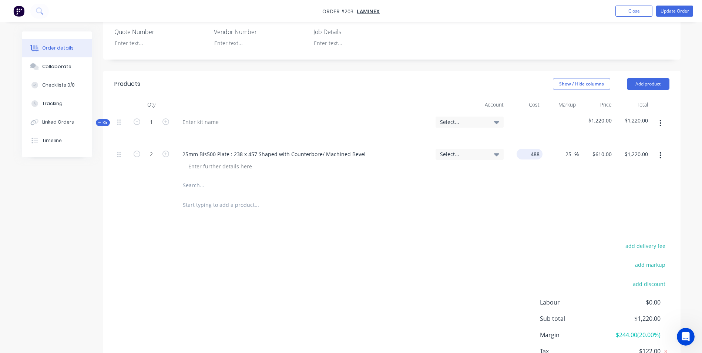
click at [529, 149] on div "488 $488.00" at bounding box center [530, 154] width 26 height 11
type input "$488.00"
click at [146, 149] on input "2" at bounding box center [151, 154] width 19 height 11
click at [589, 144] on div "$610.00 $610.00" at bounding box center [597, 161] width 36 height 34
click at [609, 149] on input "610" at bounding box center [603, 154] width 23 height 11
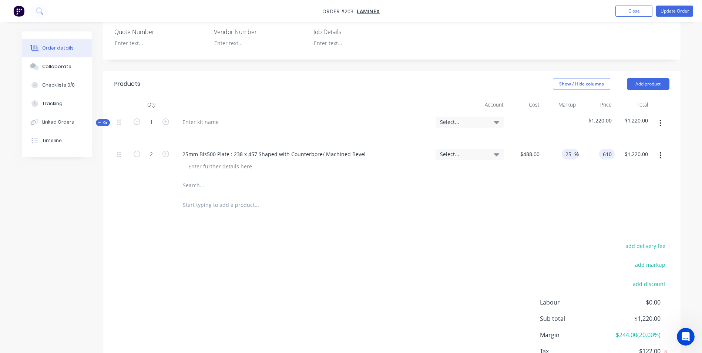
type input "$610.00"
click at [568, 149] on input "25" at bounding box center [570, 154] width 10 height 11
drag, startPoint x: 566, startPoint y: 133, endPoint x: 582, endPoint y: 133, distance: 15.6
click at [582, 144] on div "2 25mm Bis500 Plate : 238 x 457 Shaped with Counterbore/ Machined Bevel Select.…" at bounding box center [391, 161] width 555 height 34
type input "$488.00"
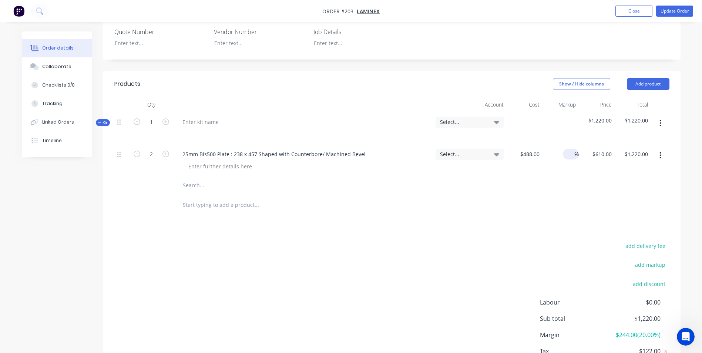
type input "$976.00"
click at [590, 207] on div "Products Show / Hide columns Add product Qty Account Cost Markup Price Total Ki…" at bounding box center [392, 233] width 578 height 324
click at [564, 144] on div "%" at bounding box center [561, 161] width 36 height 34
click at [568, 149] on input at bounding box center [570, 154] width 9 height 11
type input "25"
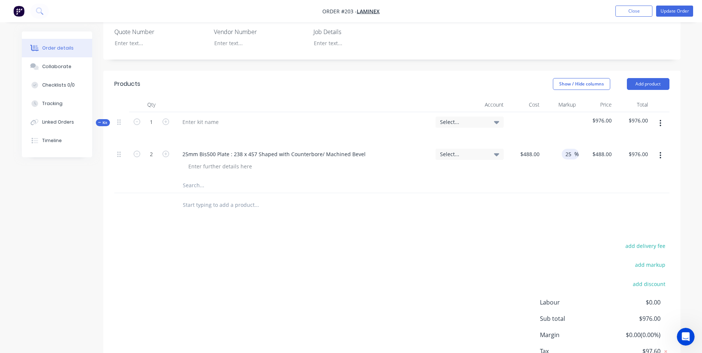
type input "$610.00"
type input "$1,220.00"
click at [563, 178] on div at bounding box center [391, 185] width 555 height 15
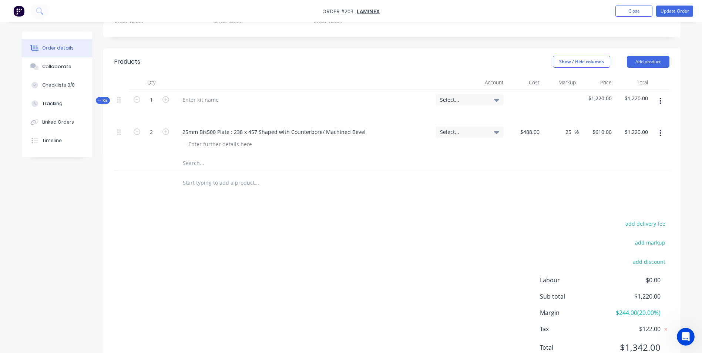
scroll to position [254, 0]
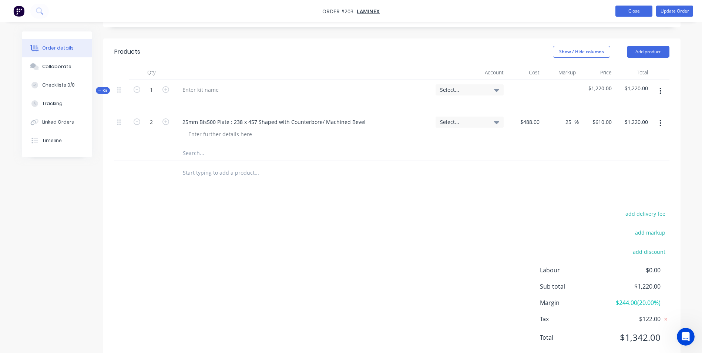
click at [637, 13] on button "Close" at bounding box center [634, 11] width 37 height 11
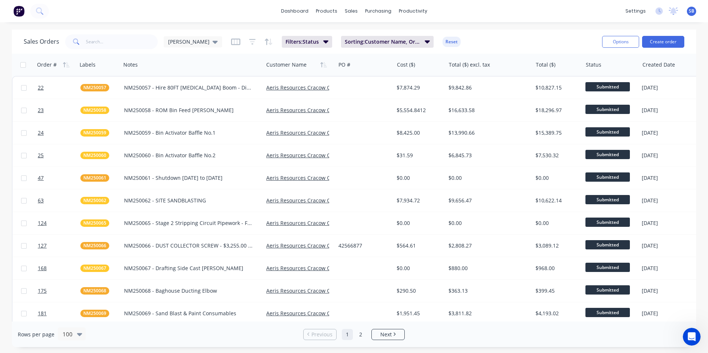
click at [111, 10] on div "dashboard products sales purchasing productivity dashboard products Product Cat…" at bounding box center [354, 11] width 708 height 22
